Goal: Task Accomplishment & Management: Manage account settings

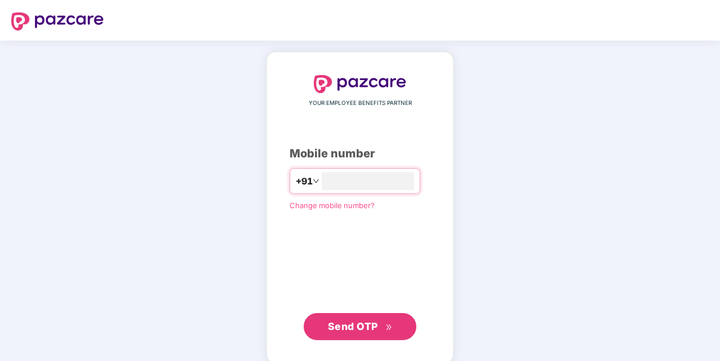
type input "**********"
click at [391, 321] on span "Send OTP" at bounding box center [360, 326] width 65 height 16
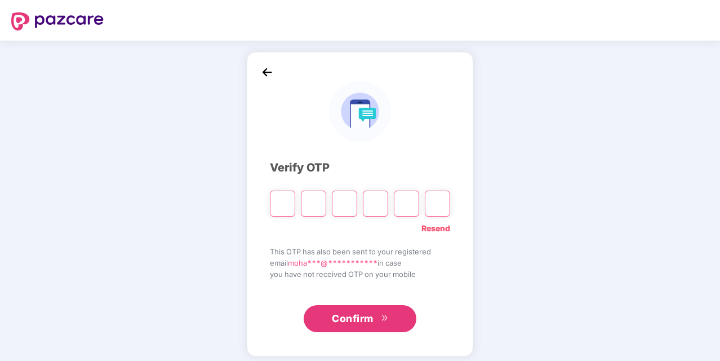
type input "*"
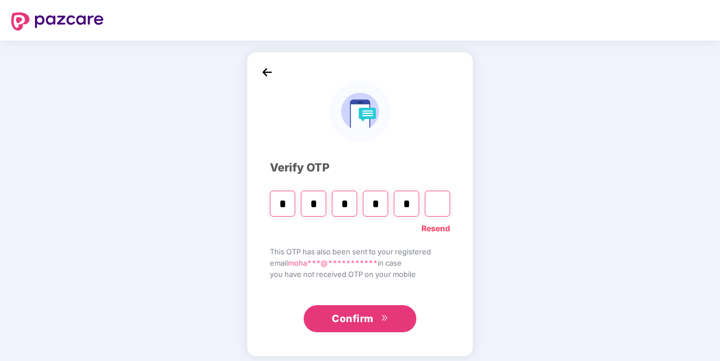
type input "*"
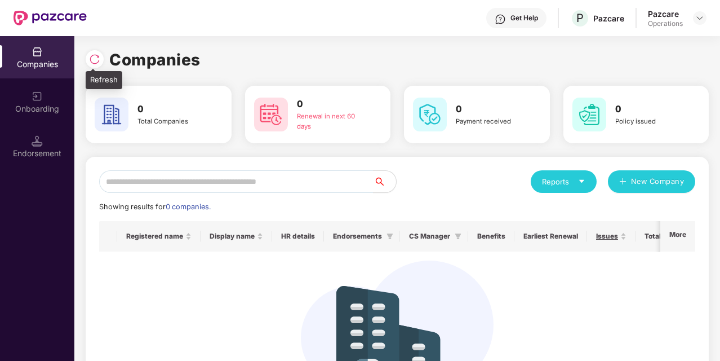
click at [90, 64] on img at bounding box center [94, 59] width 11 height 11
click at [93, 59] on img at bounding box center [94, 59] width 11 height 11
click at [92, 61] on img at bounding box center [94, 59] width 11 height 11
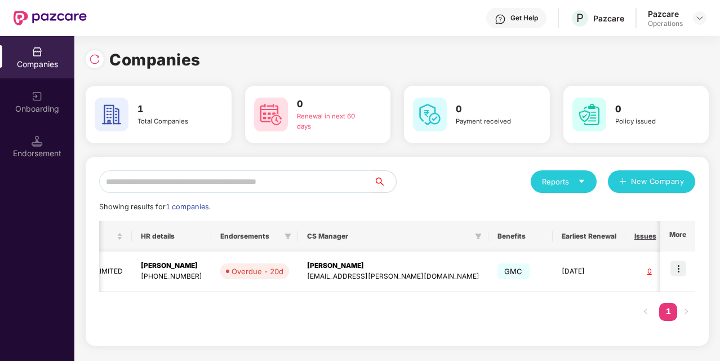
scroll to position [0, 300]
click at [676, 268] on img at bounding box center [679, 268] width 16 height 16
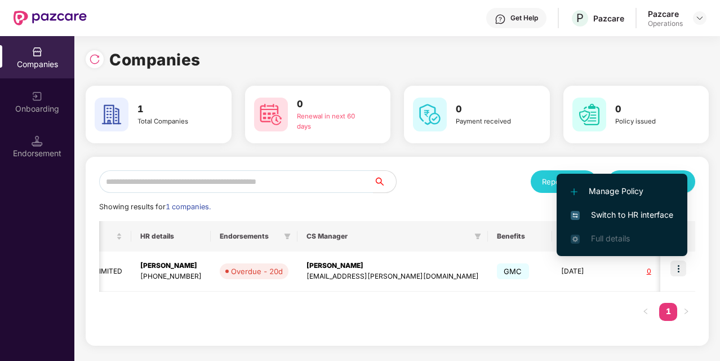
click at [638, 220] on span "Switch to HR interface" at bounding box center [622, 215] width 103 height 12
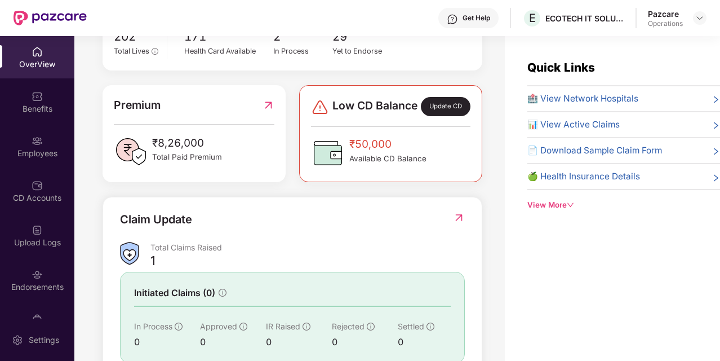
scroll to position [242, 0]
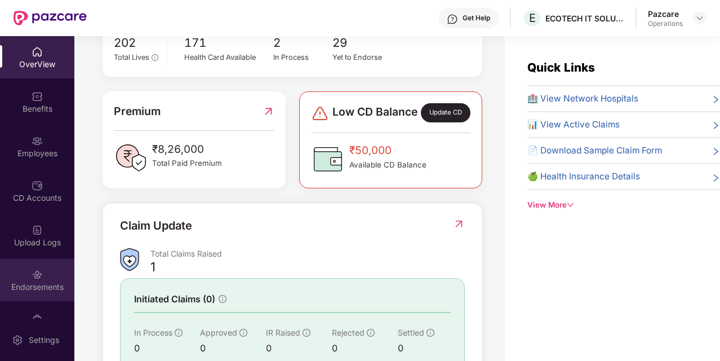
click at [43, 277] on div "Endorsements" at bounding box center [37, 280] width 74 height 42
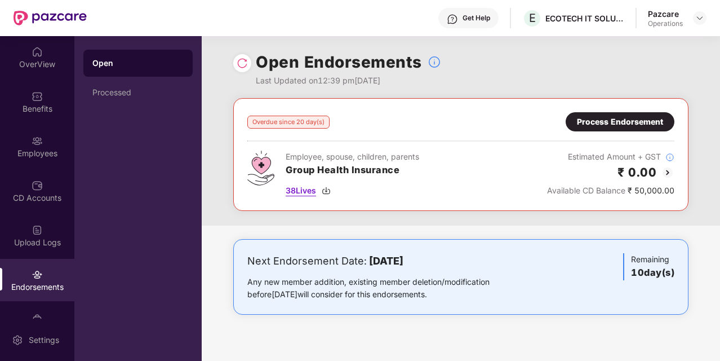
click at [327, 189] on img at bounding box center [326, 190] width 9 height 9
click at [305, 188] on span "38 Lives" at bounding box center [301, 190] width 30 height 12
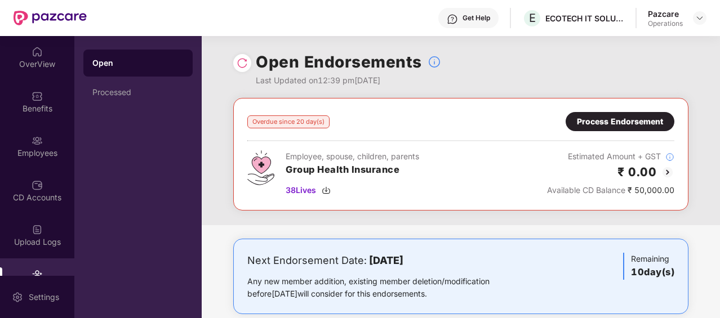
click at [541, 64] on div "Open Endorsements Last Updated on 12:39 pm[DATE]" at bounding box center [460, 67] width 455 height 62
click at [302, 191] on span "38 Lives" at bounding box center [301, 190] width 30 height 12
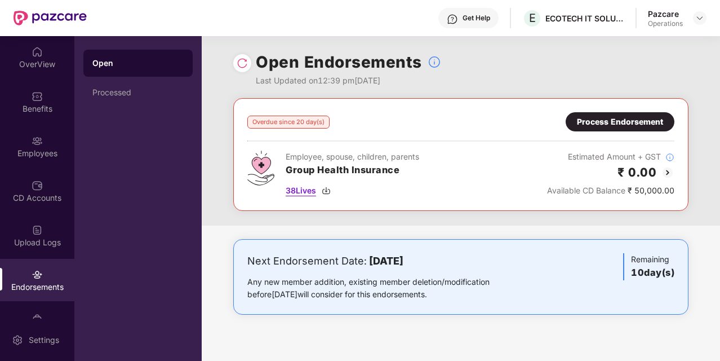
click at [308, 192] on span "38 Lives" at bounding box center [301, 190] width 30 height 12
click at [300, 192] on span "38 Lives" at bounding box center [301, 190] width 30 height 12
click at [304, 187] on span "38 Lives" at bounding box center [301, 190] width 30 height 12
click at [25, 73] on div "OverView" at bounding box center [37, 57] width 74 height 42
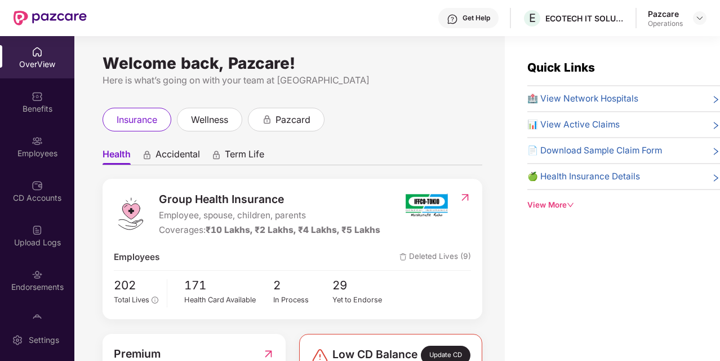
click at [34, 149] on div "Employees" at bounding box center [37, 153] width 74 height 11
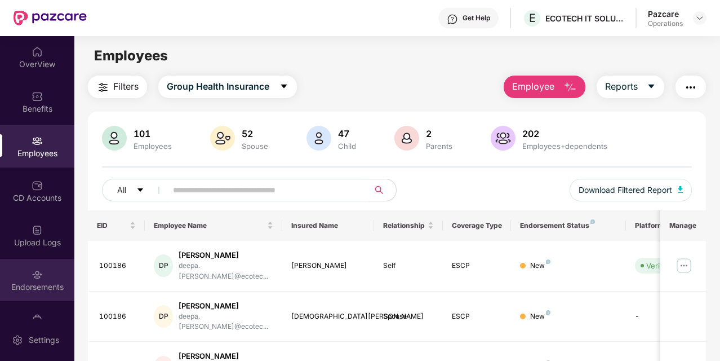
click at [19, 272] on div "Endorsements" at bounding box center [37, 280] width 74 height 42
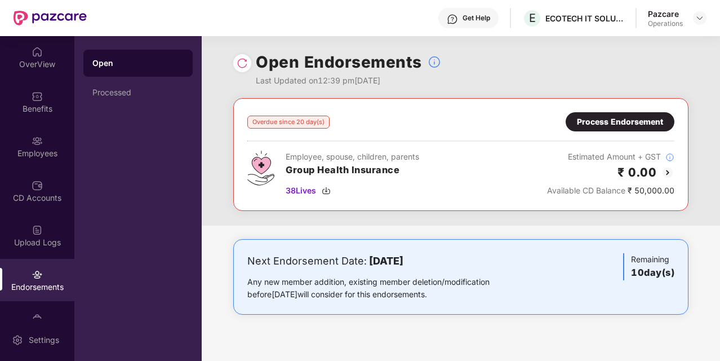
drag, startPoint x: 652, startPoint y: 0, endPoint x: 674, endPoint y: 66, distance: 69.7
click at [674, 66] on div "Open Endorsements Last Updated on 12:39 pm, 25 Sep 2025" at bounding box center [460, 67] width 455 height 62
click at [311, 189] on span "38 Lives" at bounding box center [301, 190] width 30 height 12
click at [331, 192] on img at bounding box center [326, 190] width 9 height 9
click at [331, 188] on img at bounding box center [326, 190] width 9 height 9
